Goal: Navigation & Orientation: Find specific page/section

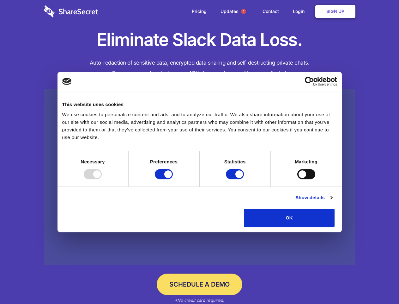
click at [102, 179] on div at bounding box center [93, 174] width 18 height 10
click at [173, 179] on input "Preferences" at bounding box center [164, 174] width 18 height 10
checkbox input "false"
click at [236, 179] on input "Statistics" at bounding box center [235, 174] width 18 height 10
checkbox input "false"
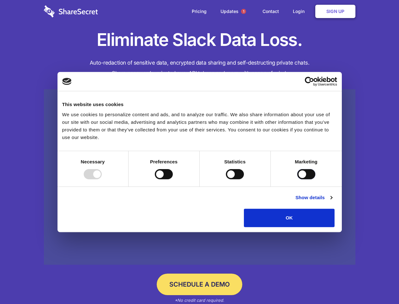
click at [298, 179] on input "Marketing" at bounding box center [307, 174] width 18 height 10
checkbox input "true"
click at [332, 201] on link "Show details" at bounding box center [314, 198] width 37 height 8
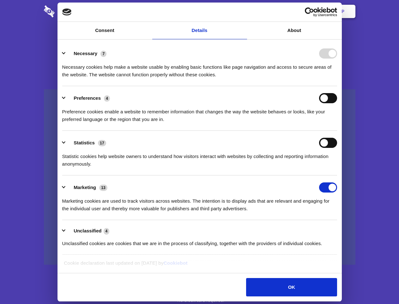
click at [337, 86] on li "Necessary 7 Necessary cookies help make a website usable by enabling basic func…" at bounding box center [199, 63] width 275 height 45
click at [244, 11] on span "1" at bounding box center [243, 11] width 5 height 5
